Goal: Task Accomplishment & Management: Manage account settings

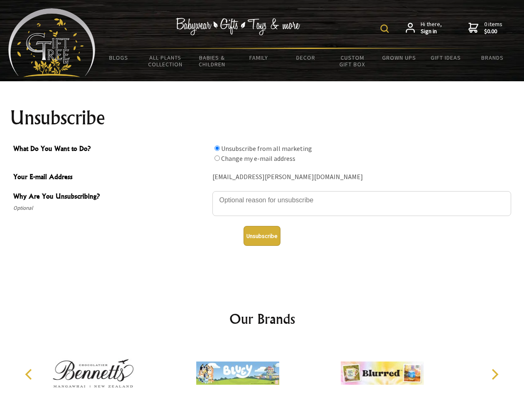
click at [386, 29] on img at bounding box center [384, 28] width 8 height 8
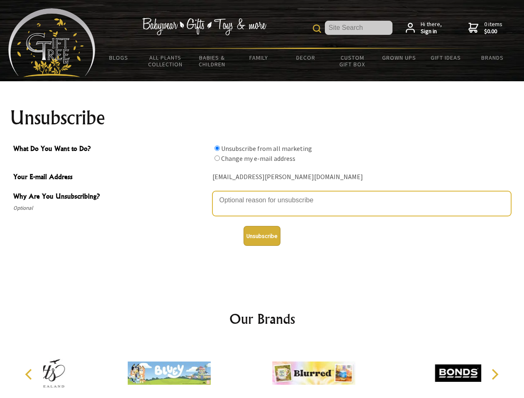
click at [262, 194] on textarea "Why Are You Unsubscribing?" at bounding box center [361, 203] width 299 height 25
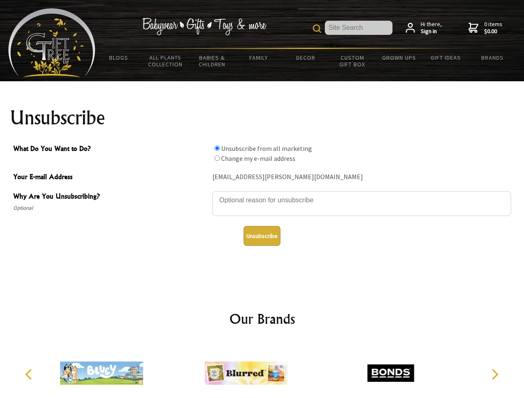
click at [217, 148] on input "What Do You Want to Do?" at bounding box center [217, 148] width 5 height 5
click at [217, 158] on input "What Do You Want to Do?" at bounding box center [217, 158] width 5 height 5
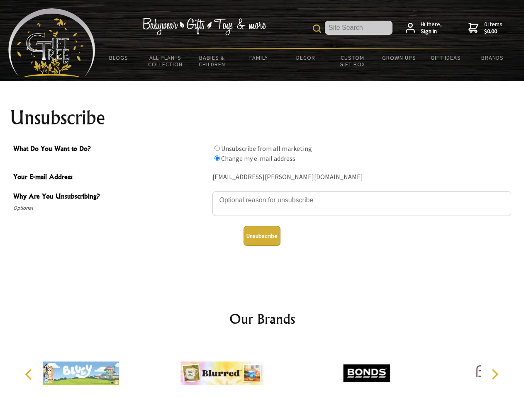
radio input "true"
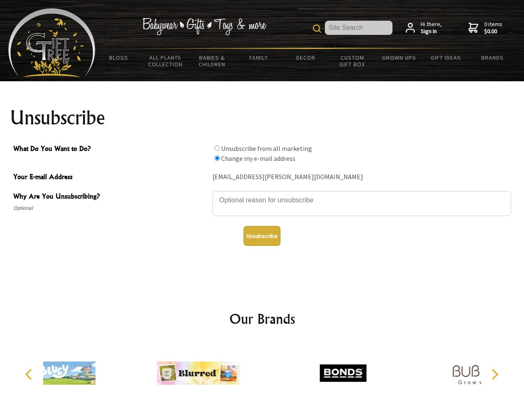
click at [262, 236] on button "Unsubscribe" at bounding box center [262, 236] width 37 height 20
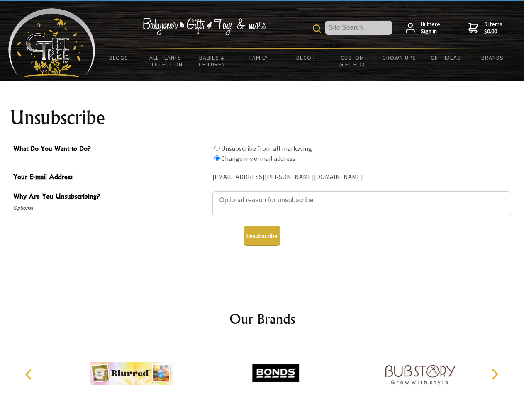
click at [30, 375] on icon "Previous" at bounding box center [29, 374] width 11 height 11
click at [495, 375] on icon "Next" at bounding box center [494, 374] width 11 height 11
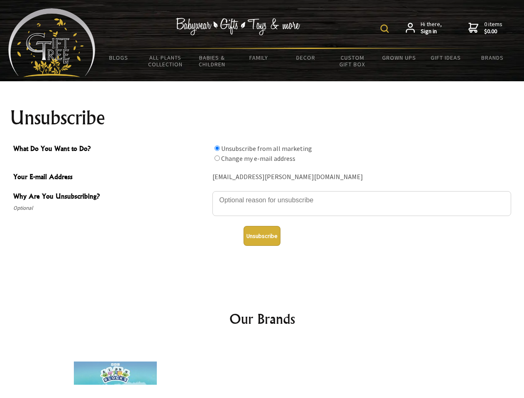
click at [386, 29] on img at bounding box center [384, 28] width 8 height 8
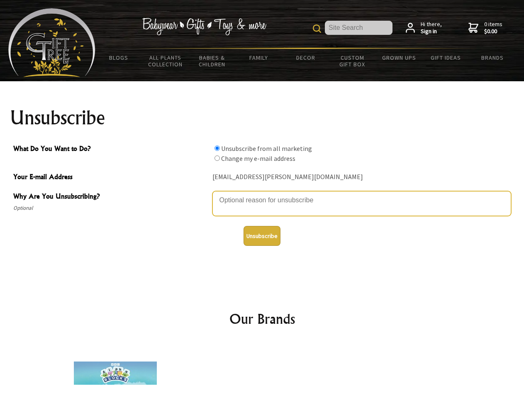
click at [262, 194] on textarea "Why Are You Unsubscribing?" at bounding box center [361, 203] width 299 height 25
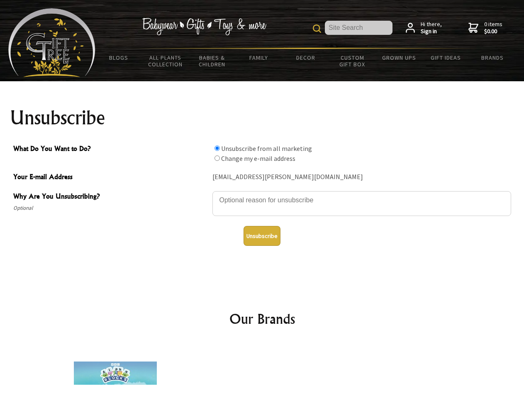
click at [217, 148] on input "What Do You Want to Do?" at bounding box center [217, 148] width 5 height 5
click at [217, 158] on input "What Do You Want to Do?" at bounding box center [217, 158] width 5 height 5
radio input "true"
click at [262, 236] on button "Unsubscribe" at bounding box center [262, 236] width 37 height 20
